Goal: Information Seeking & Learning: Learn about a topic

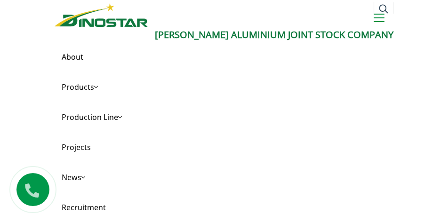
click at [382, 16] on button at bounding box center [378, 19] width 11 height 11
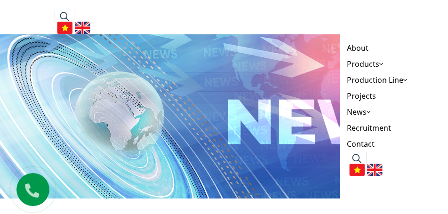
scroll to position [282, 0]
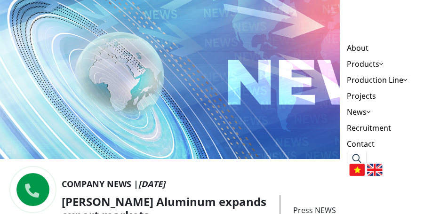
click at [360, 168] on img at bounding box center [357, 170] width 16 height 12
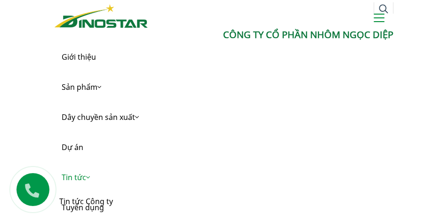
click at [102, 165] on link "Tin tức" at bounding box center [224, 177] width 339 height 30
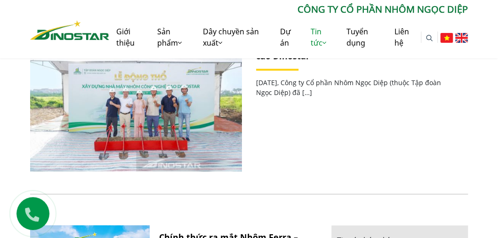
scroll to position [261, 0]
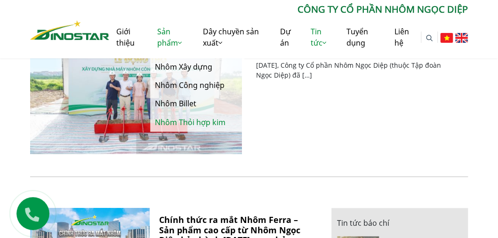
click at [187, 121] on link "Nhôm Thỏi hợp kim" at bounding box center [197, 122] width 94 height 18
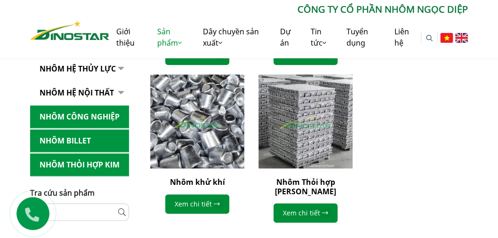
scroll to position [470, 0]
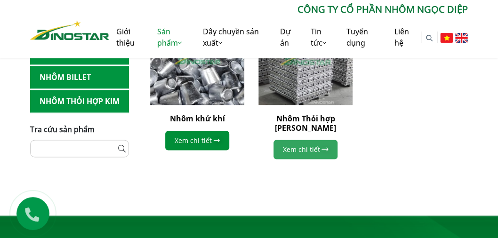
click at [309, 141] on link "Xem chi tiết" at bounding box center [305, 149] width 64 height 19
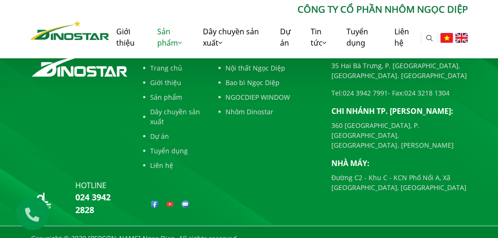
scroll to position [1115, 0]
